Goal: Transaction & Acquisition: Purchase product/service

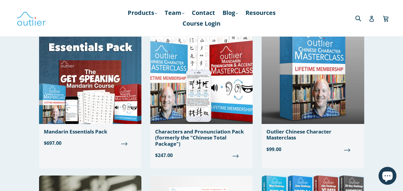
scroll to position [119, 0]
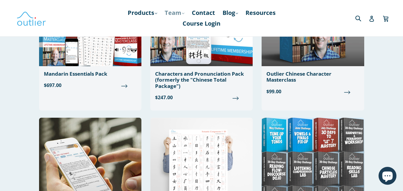
click at [183, 14] on icon ".cls-1{fill:#231f20}" at bounding box center [183, 13] width 2 height 2
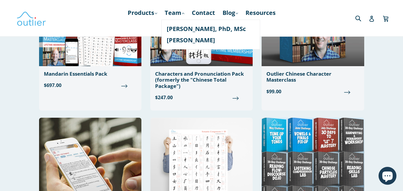
click at [244, 14] on ul "Products .cls-1{fill:#231f20} expand Chinese Characters & Reading Mandarin Pron…" at bounding box center [201, 17] width 185 height 21
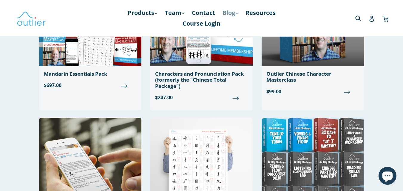
click at [238, 13] on icon ".cls-1{fill:#231f20}" at bounding box center [237, 13] width 2 height 2
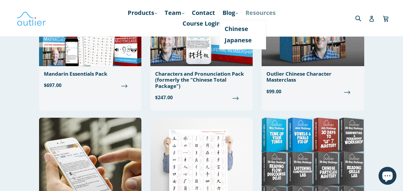
click at [274, 13] on link "Resources" at bounding box center [261, 12] width 36 height 11
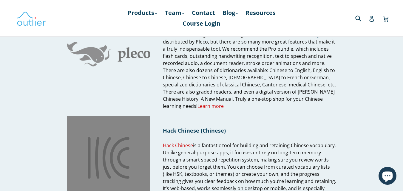
scroll to position [90, 0]
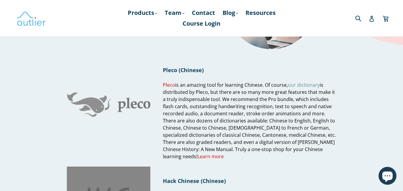
click at [302, 87] on link "our dictionary" at bounding box center [304, 85] width 32 height 7
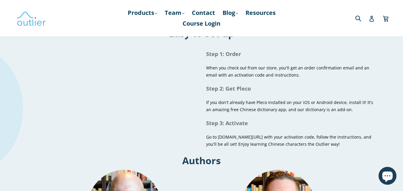
scroll to position [298, 0]
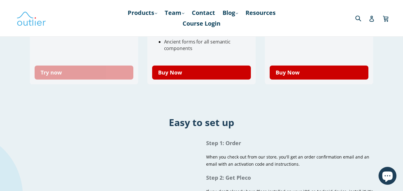
click at [102, 72] on link "Try now" at bounding box center [84, 73] width 99 height 14
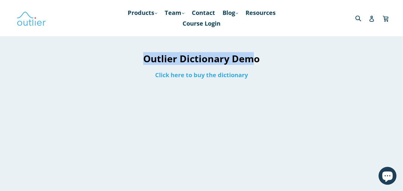
drag, startPoint x: 191, startPoint y: 60, endPoint x: 84, endPoint y: 94, distance: 111.9
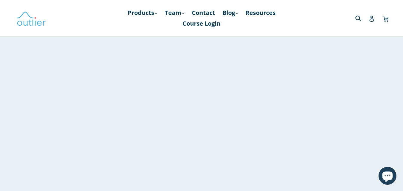
click at [85, 98] on div at bounding box center [47, 146] width 95 height 312
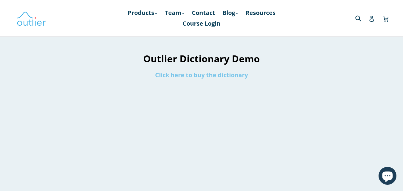
click at [184, 78] on link "Click here to buy the dictionary" at bounding box center [201, 75] width 93 height 8
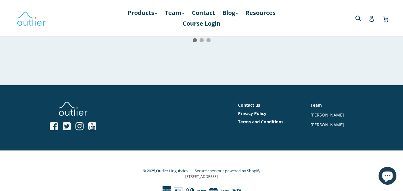
scroll to position [1165, 0]
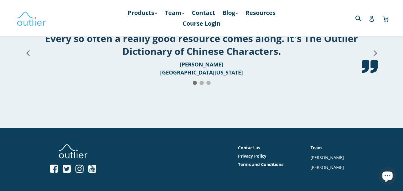
click at [376, 56] on icon at bounding box center [375, 53] width 3 height 6
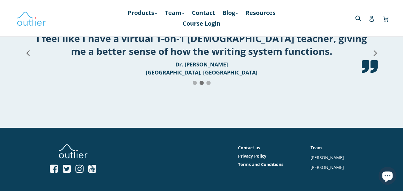
click at [376, 56] on icon at bounding box center [375, 53] width 3 height 6
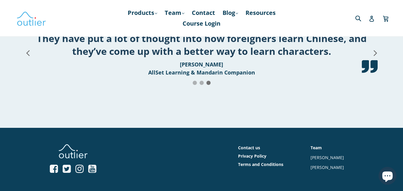
click at [376, 56] on icon at bounding box center [375, 53] width 3 height 6
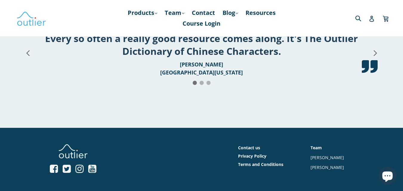
click at [376, 56] on icon at bounding box center [375, 53] width 3 height 6
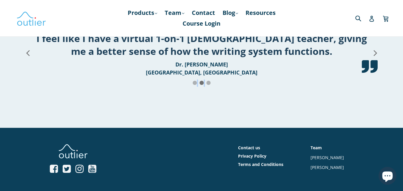
click at [376, 56] on icon at bounding box center [375, 53] width 3 height 6
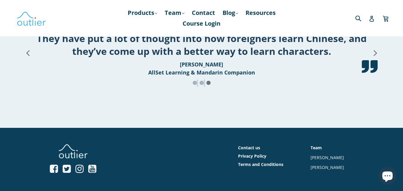
click at [376, 56] on icon at bounding box center [375, 53] width 3 height 6
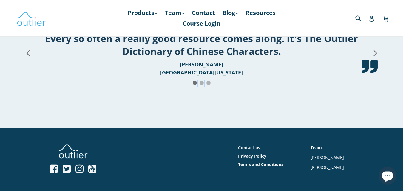
click at [376, 56] on icon at bounding box center [375, 53] width 3 height 6
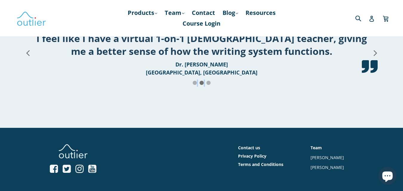
click at [376, 56] on icon at bounding box center [375, 53] width 3 height 6
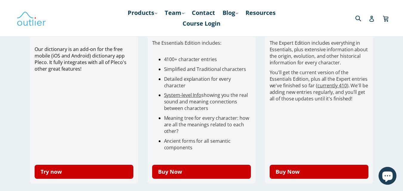
scroll to position [239, 0]
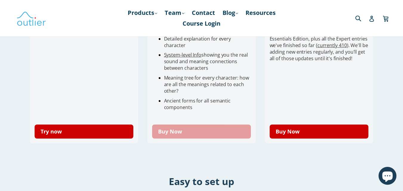
click at [209, 133] on link "Buy Now" at bounding box center [201, 132] width 99 height 14
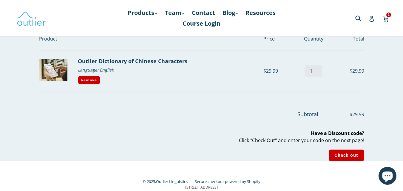
scroll to position [56, 0]
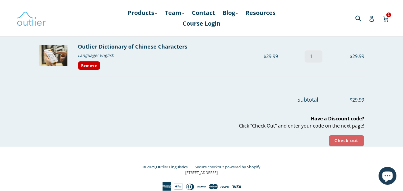
click at [343, 141] on input "Check out" at bounding box center [346, 141] width 35 height 12
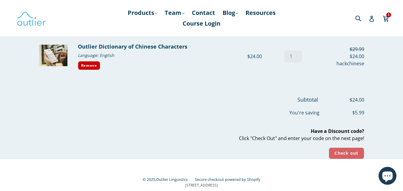
click at [344, 155] on input "Check out" at bounding box center [346, 154] width 35 height 12
